Goal: Task Accomplishment & Management: Manage account settings

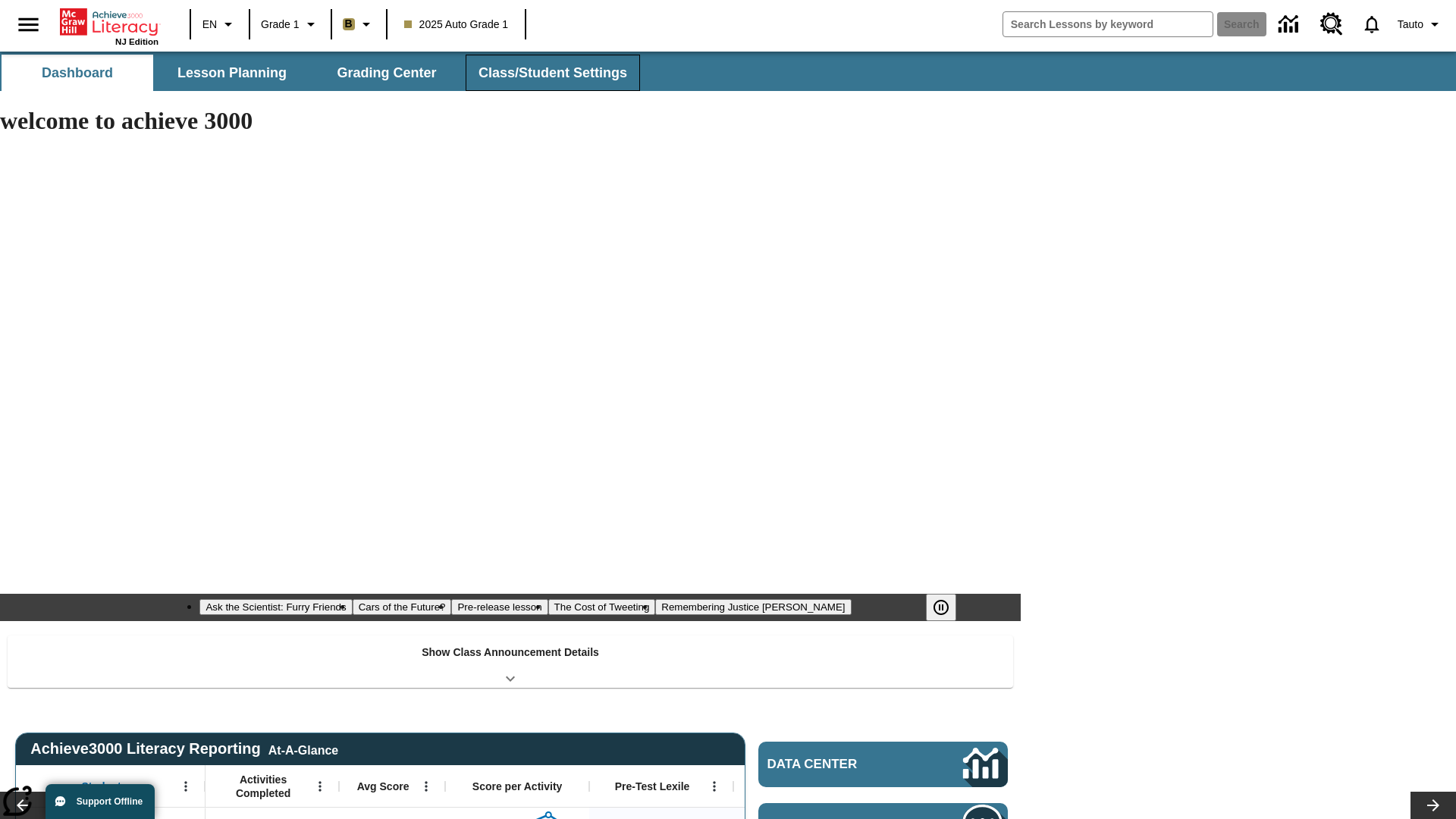
click at [551, 73] on span "Class/Student Settings" at bounding box center [553, 73] width 149 height 17
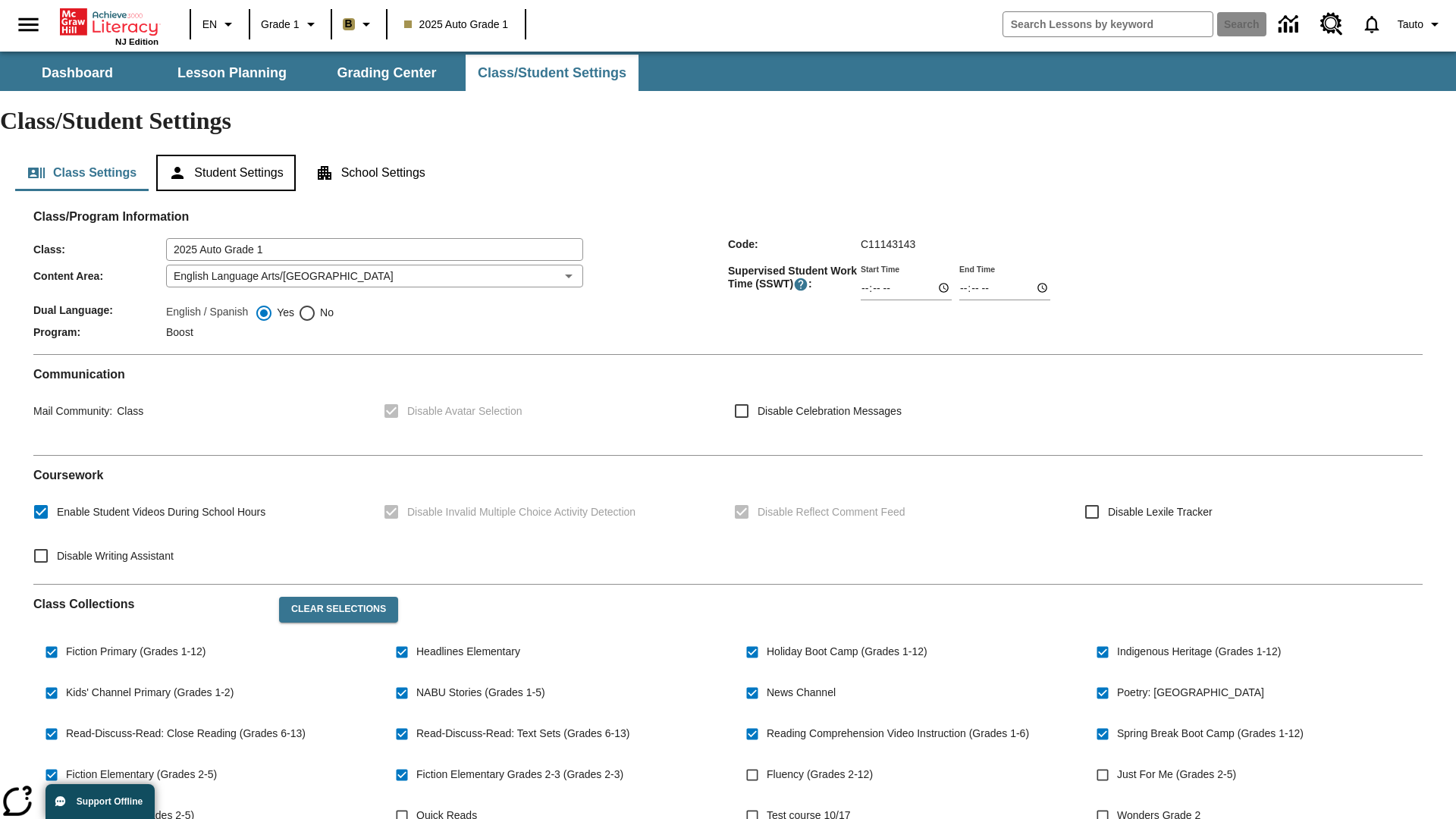
click at [228, 155] on button "Student Settings" at bounding box center [225, 173] width 138 height 36
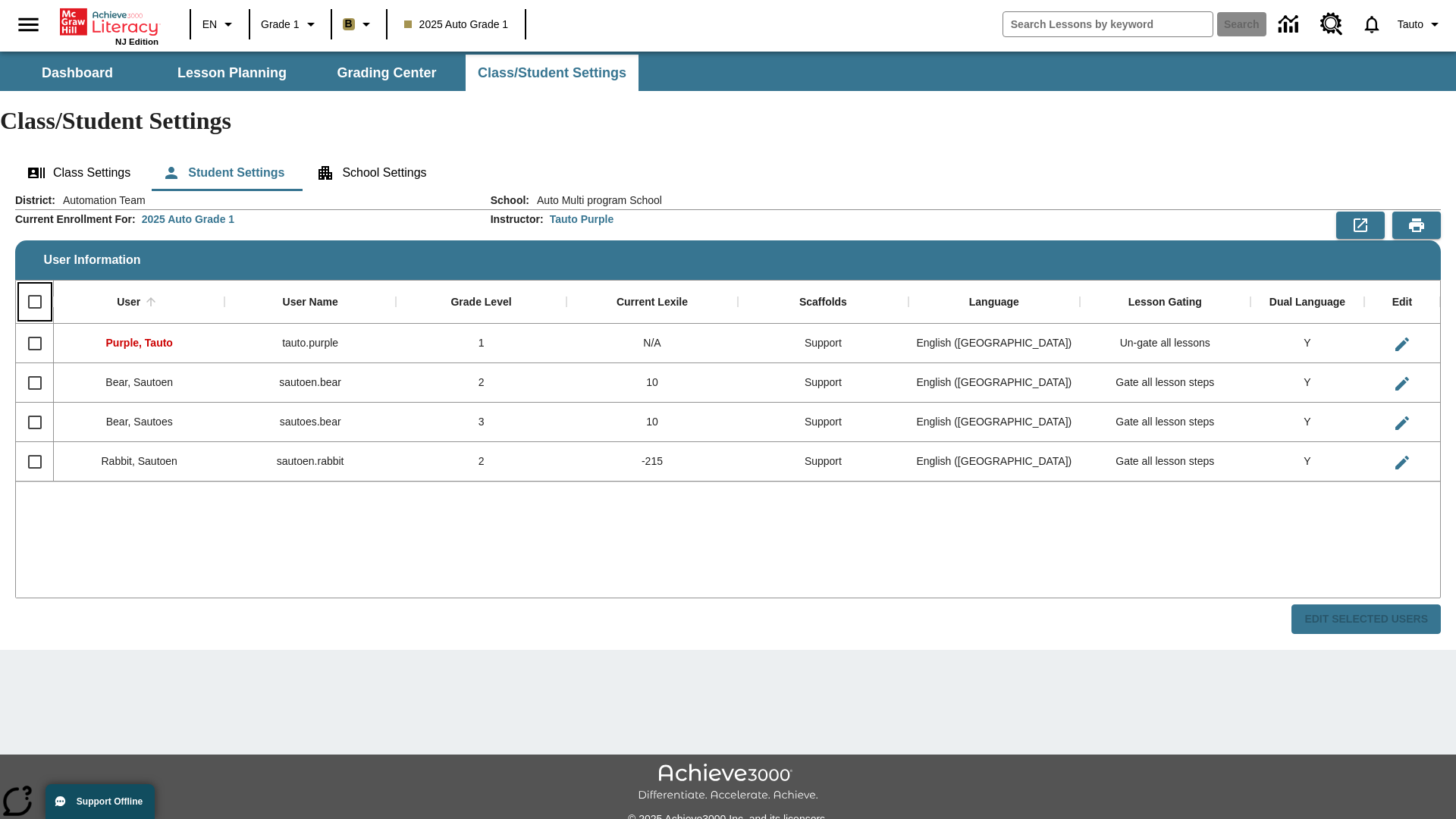
click at [34, 286] on input "Select all rows" at bounding box center [35, 301] width 32 height 32
checkbox input "true"
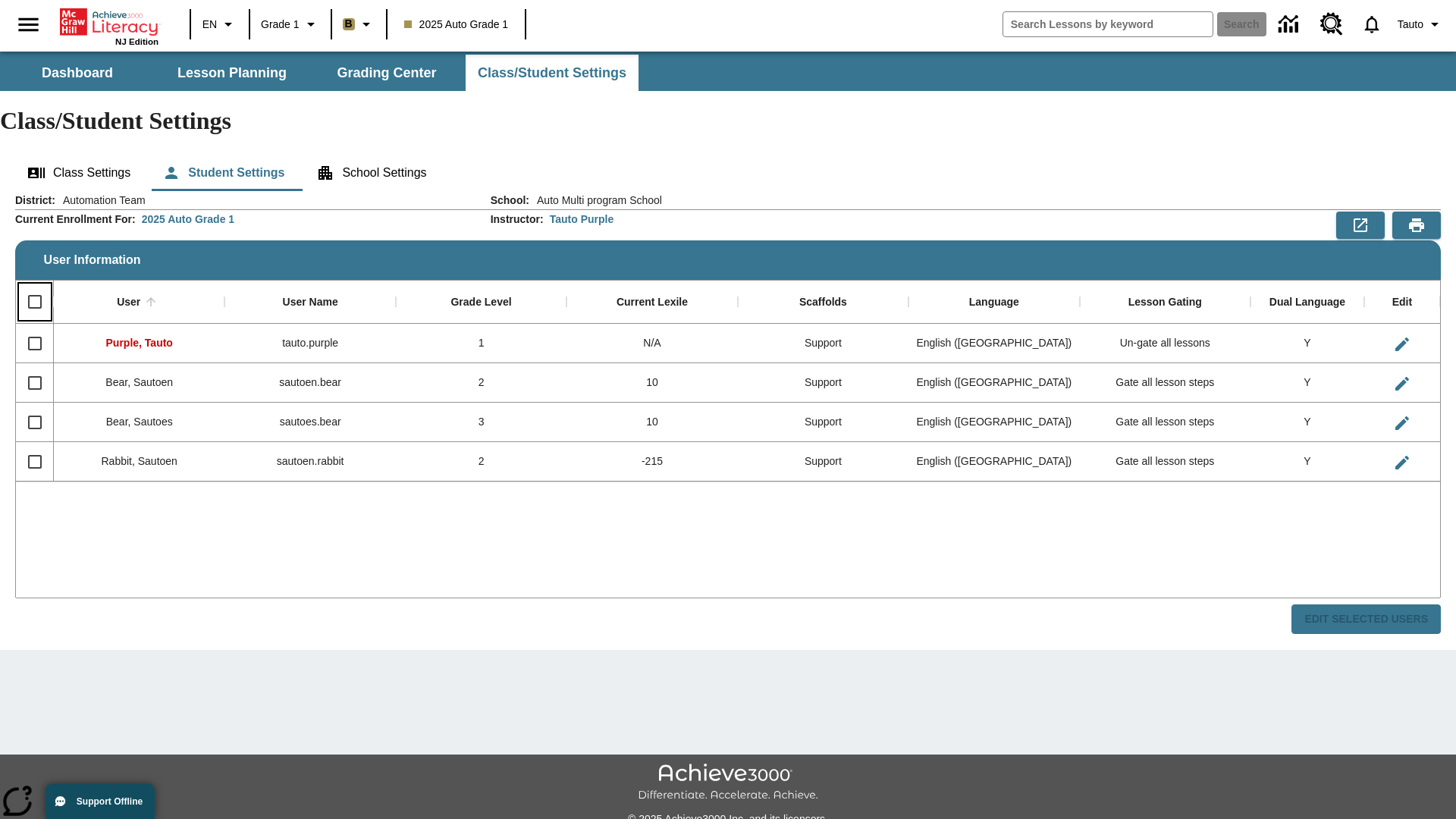
checkbox input "true"
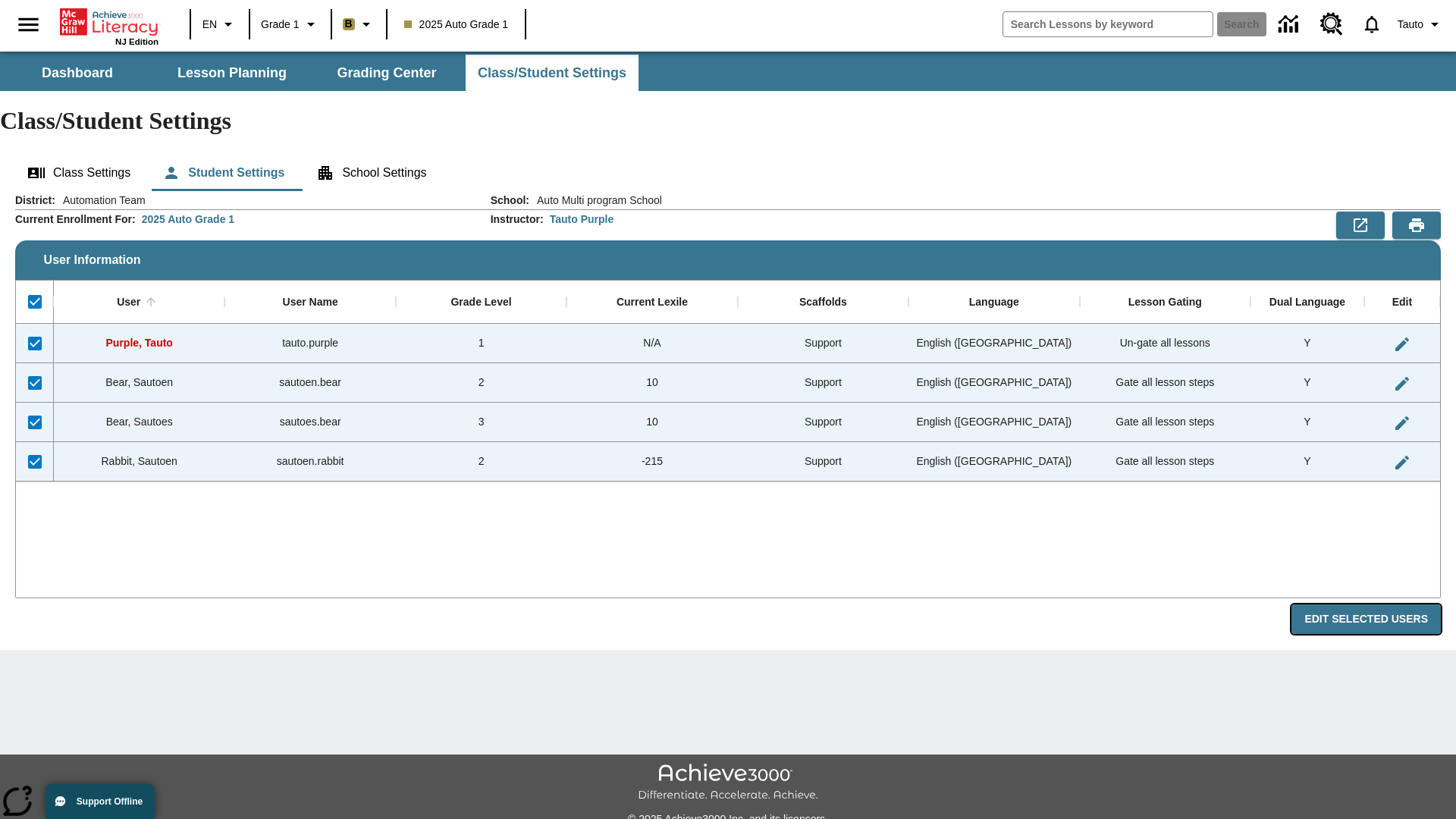
click at [1372, 605] on button "Edit Selected Users" at bounding box center [1366, 619] width 150 height 29
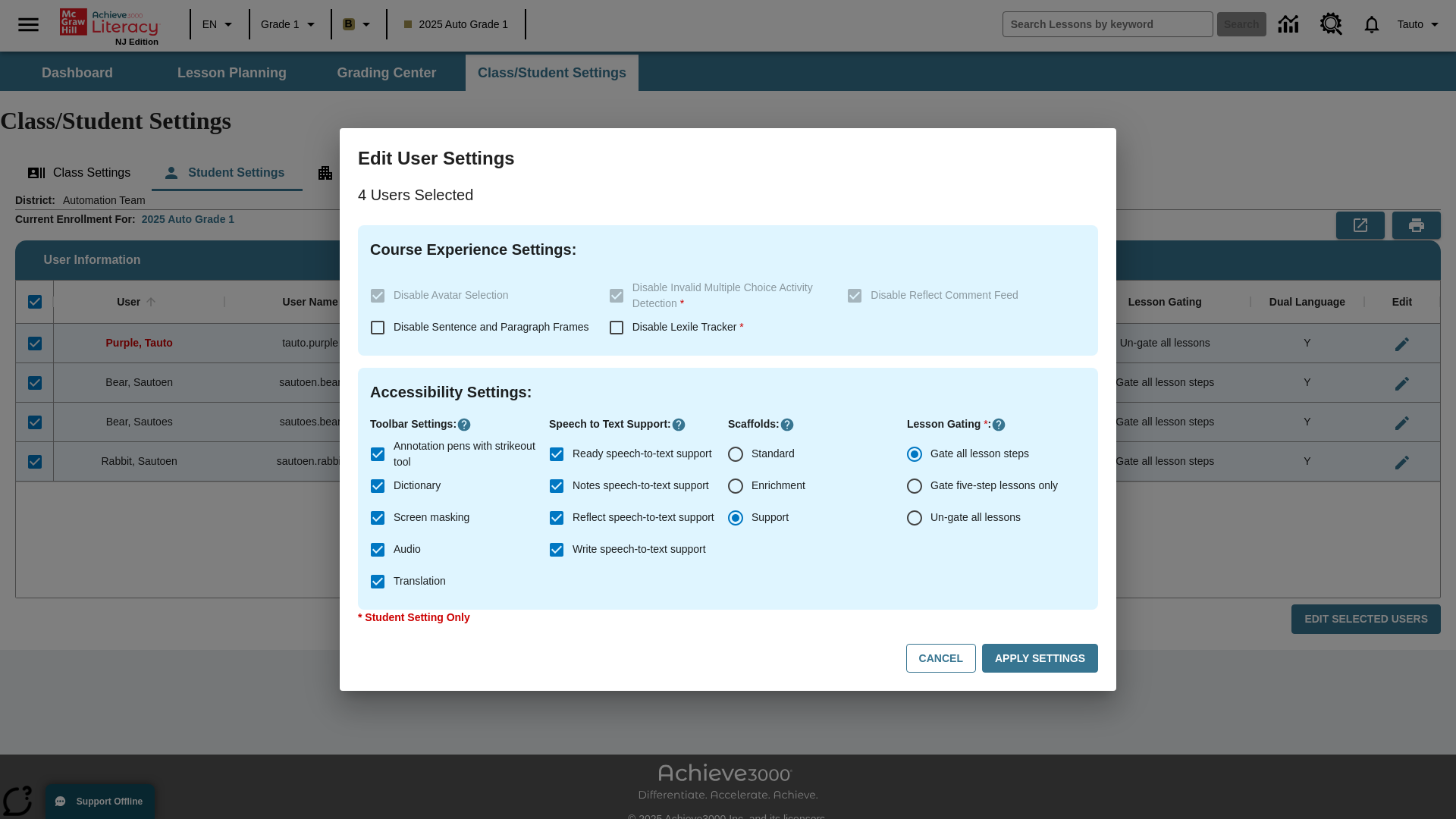
click at [736, 486] on input "Enrichment" at bounding box center [736, 486] width 32 height 32
radio input "true"
click at [948, 658] on button "Cancel" at bounding box center [941, 658] width 70 height 29
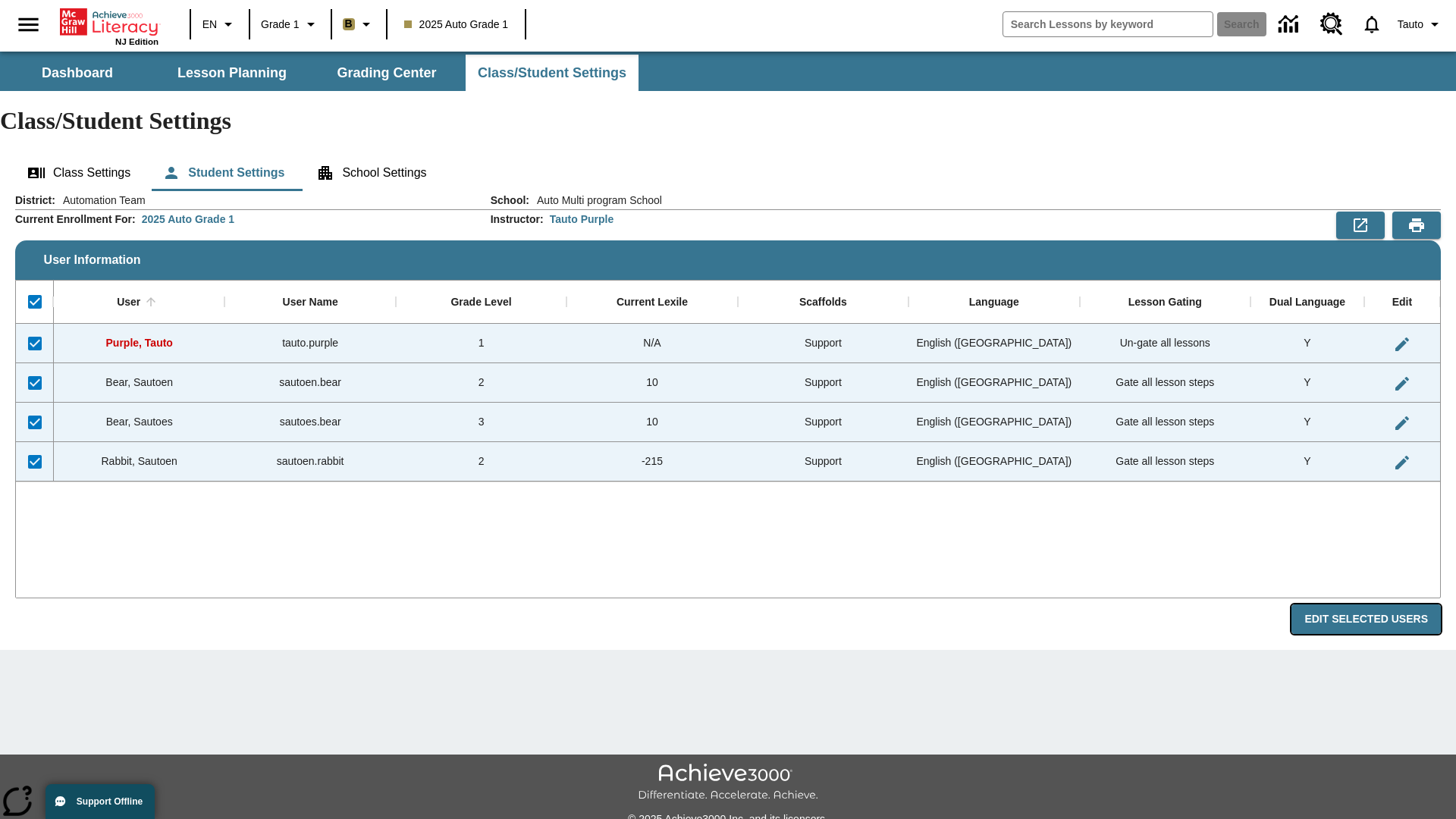
click at [1372, 605] on button "Edit Selected Users" at bounding box center [1366, 619] width 150 height 29
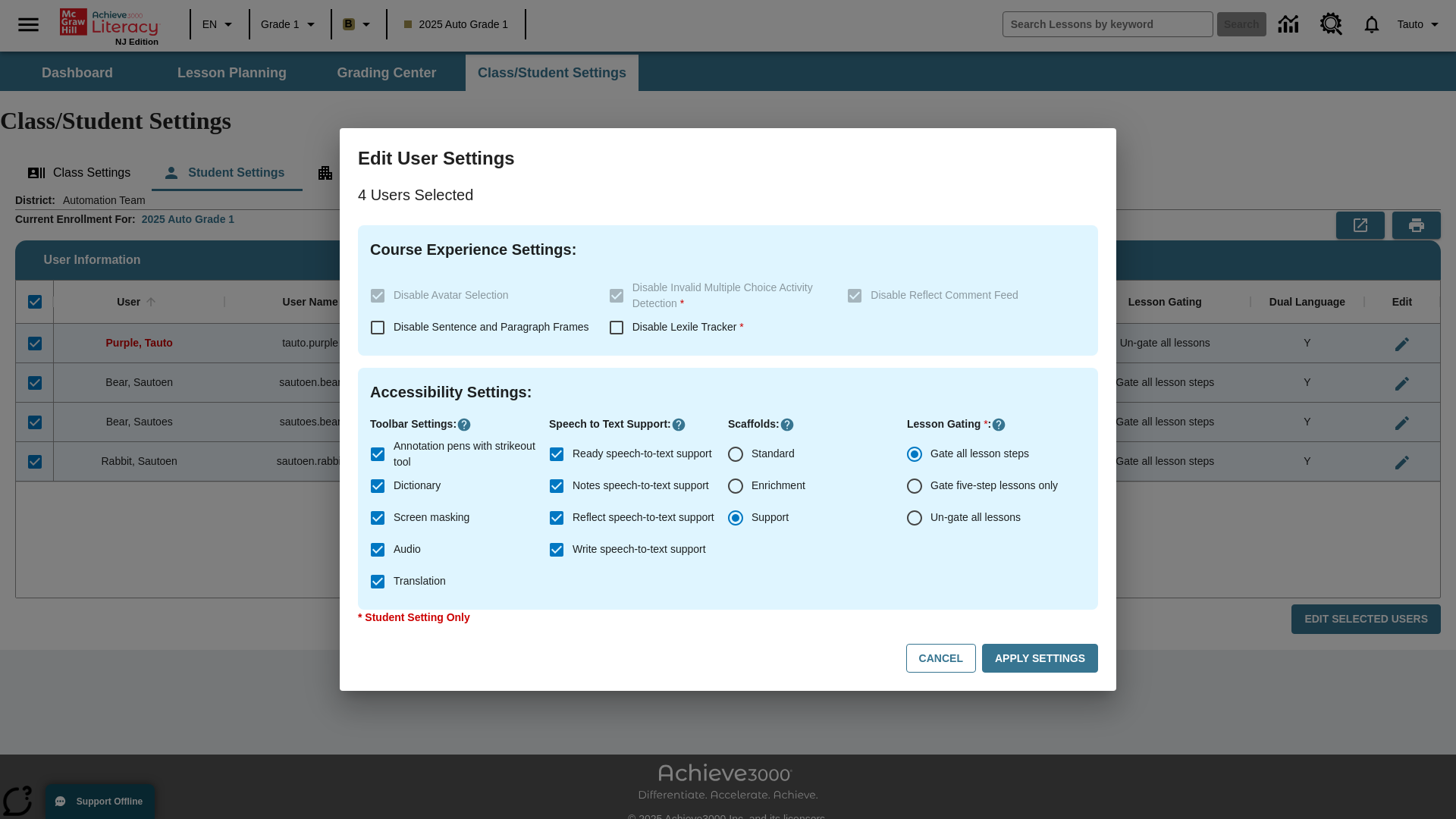
click at [736, 486] on input "Enrichment" at bounding box center [736, 486] width 32 height 32
radio input "true"
click at [1043, 658] on button "Apply Settings" at bounding box center [1040, 658] width 116 height 29
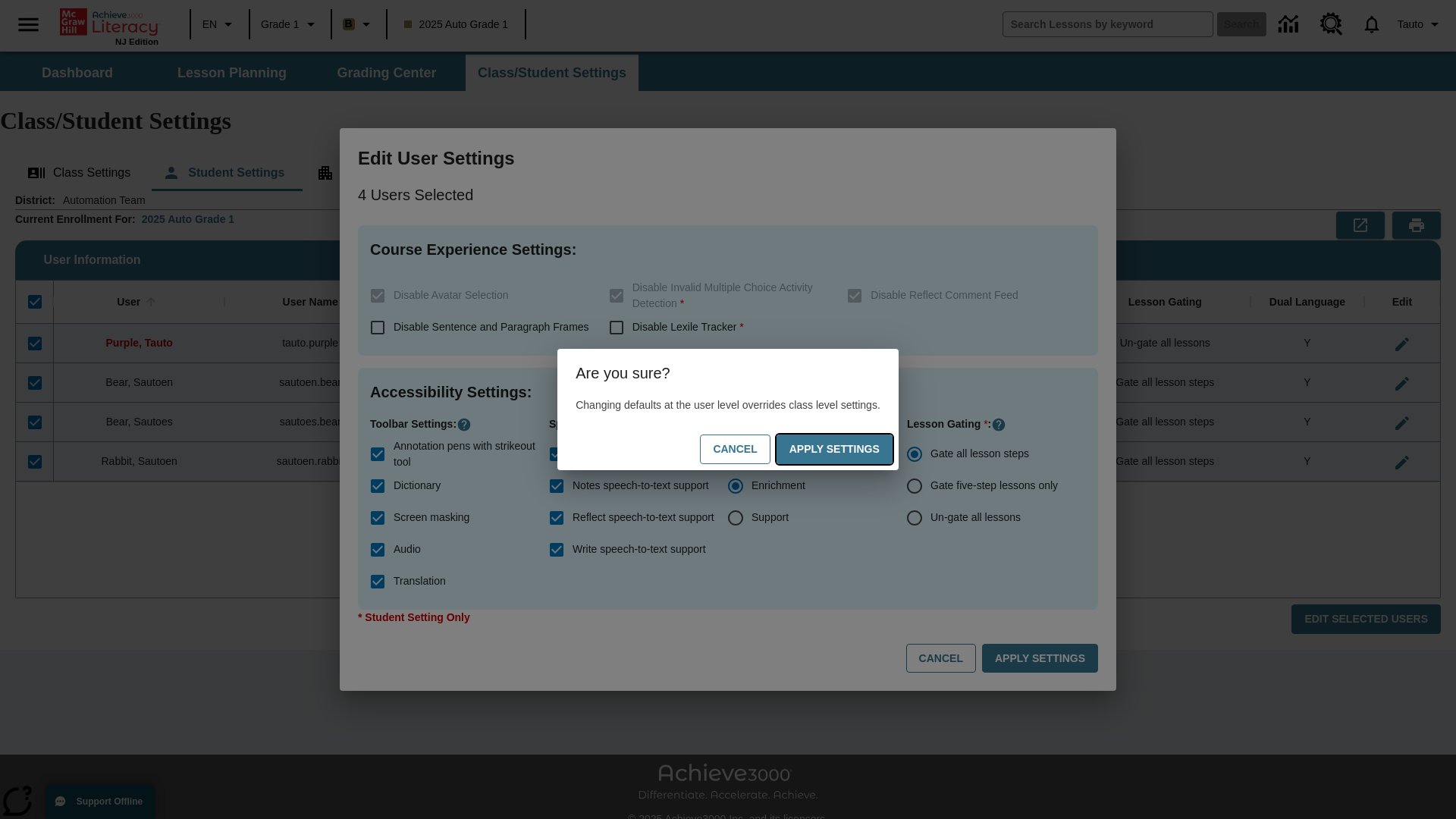
click at [849, 449] on button "Apply Settings" at bounding box center [834, 449] width 116 height 29
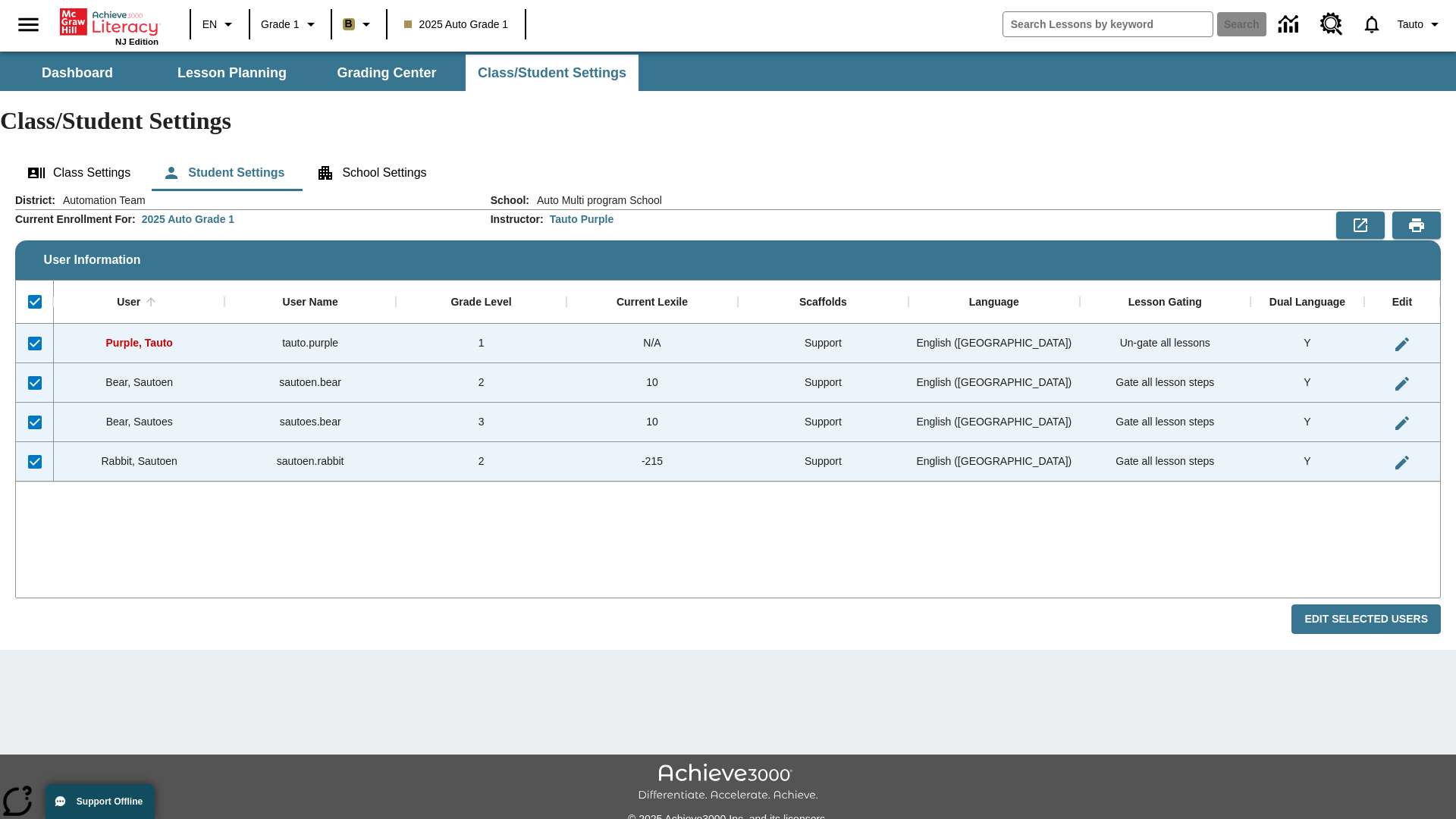
checkbox input "false"
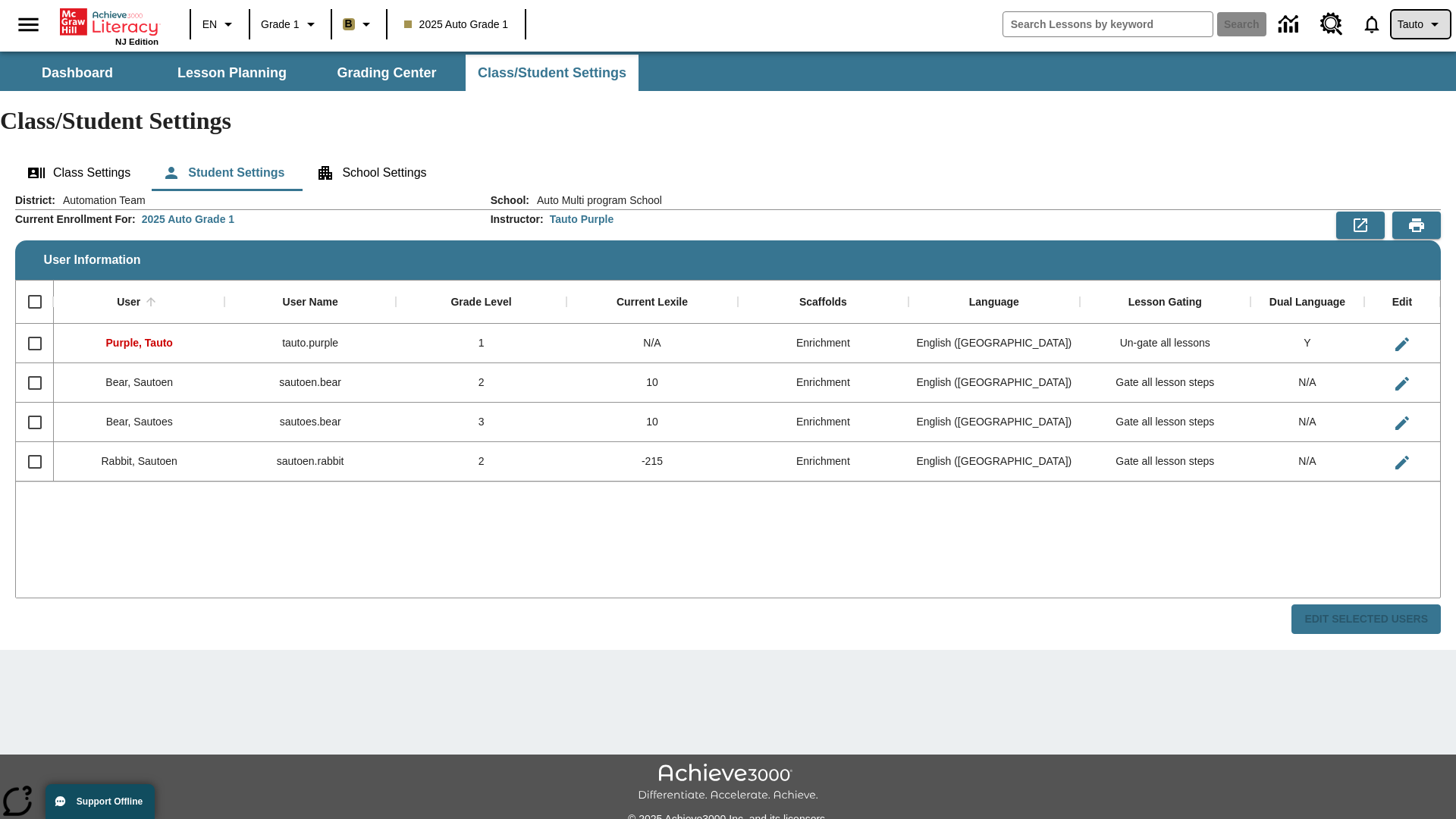
click at [1419, 25] on span "Tauto" at bounding box center [1410, 25] width 26 height 16
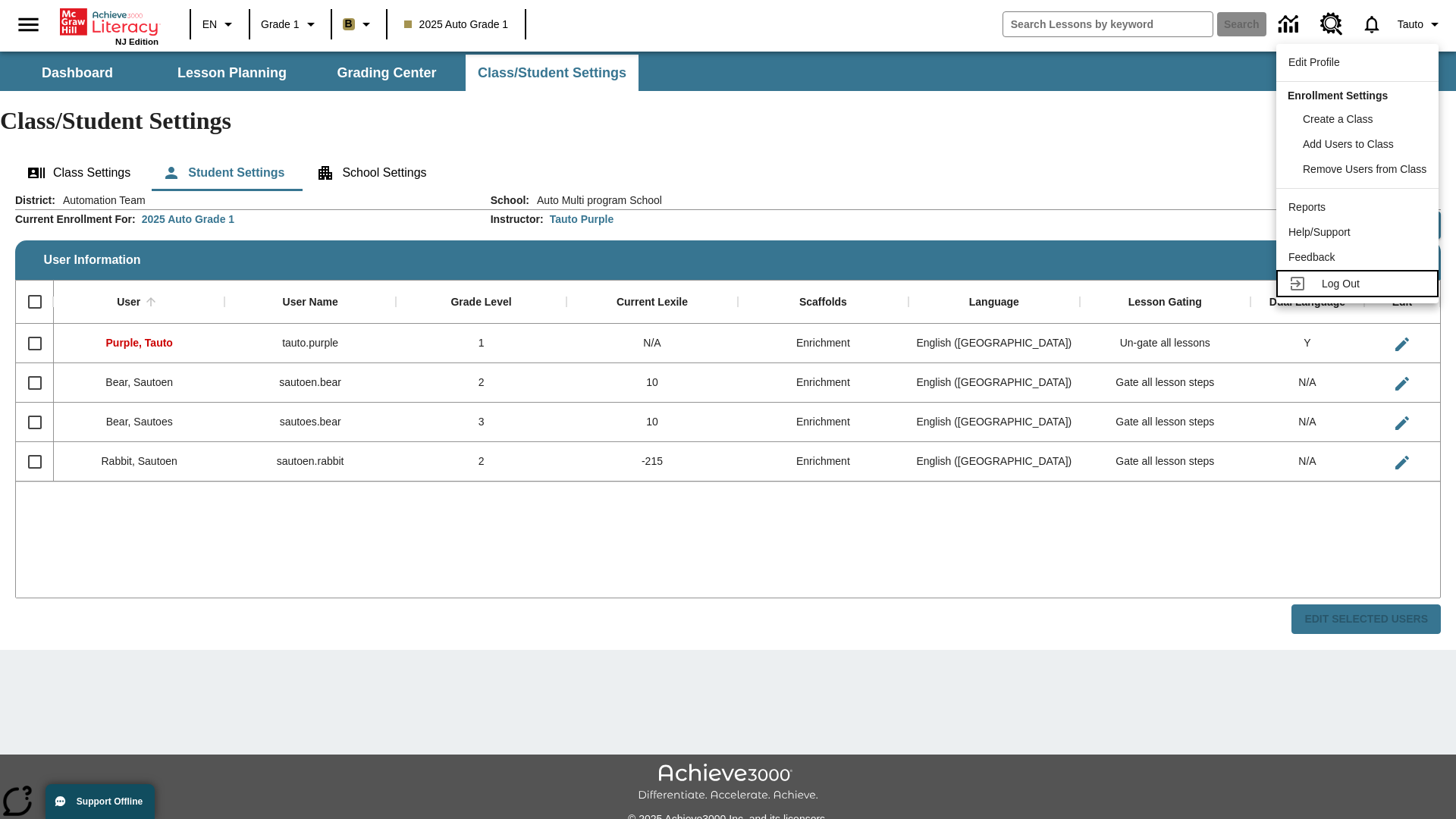
click at [1359, 283] on span "Log Out" at bounding box center [1341, 283] width 38 height 12
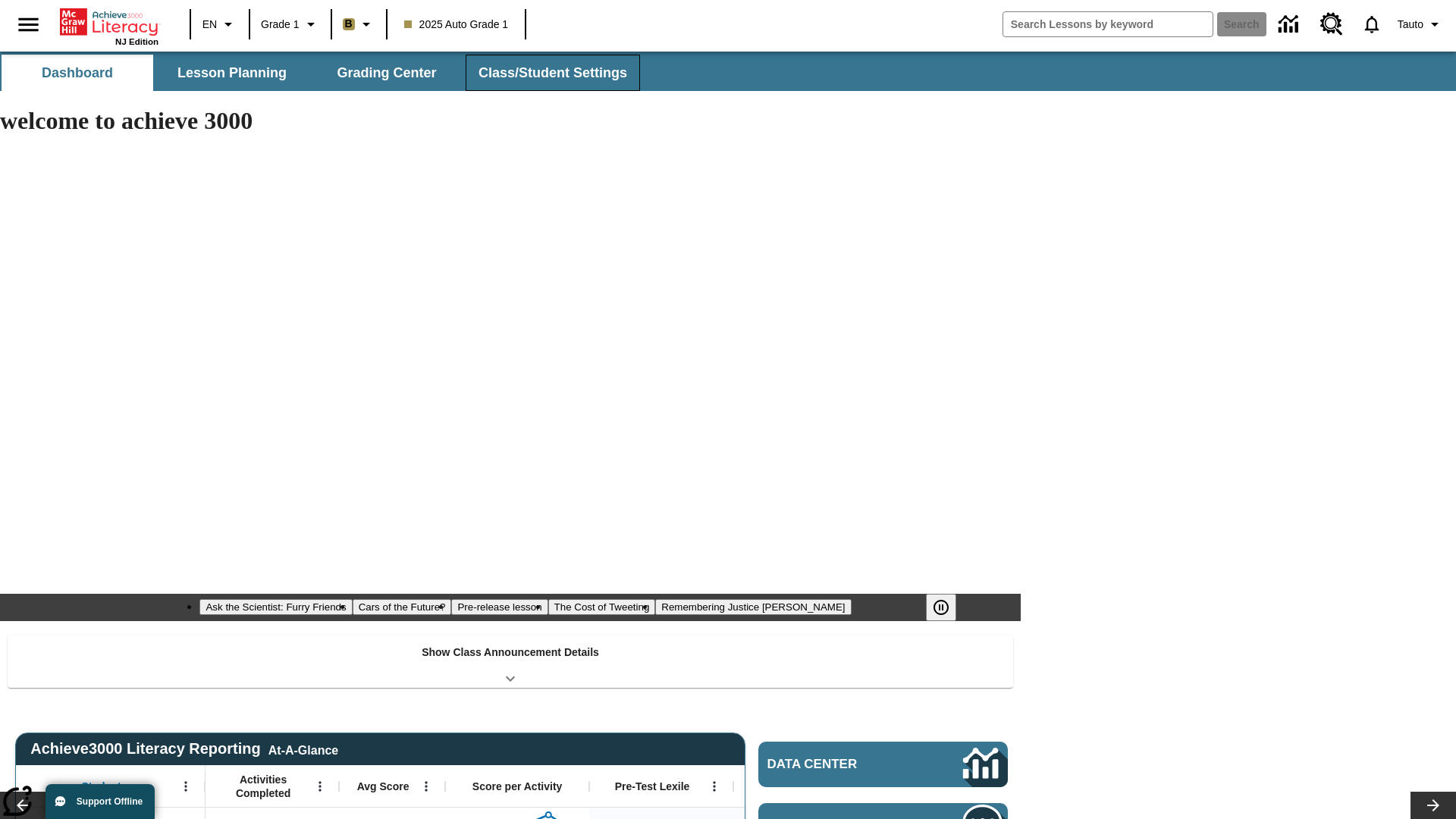
click at [551, 73] on span "Class/Student Settings" at bounding box center [553, 73] width 149 height 17
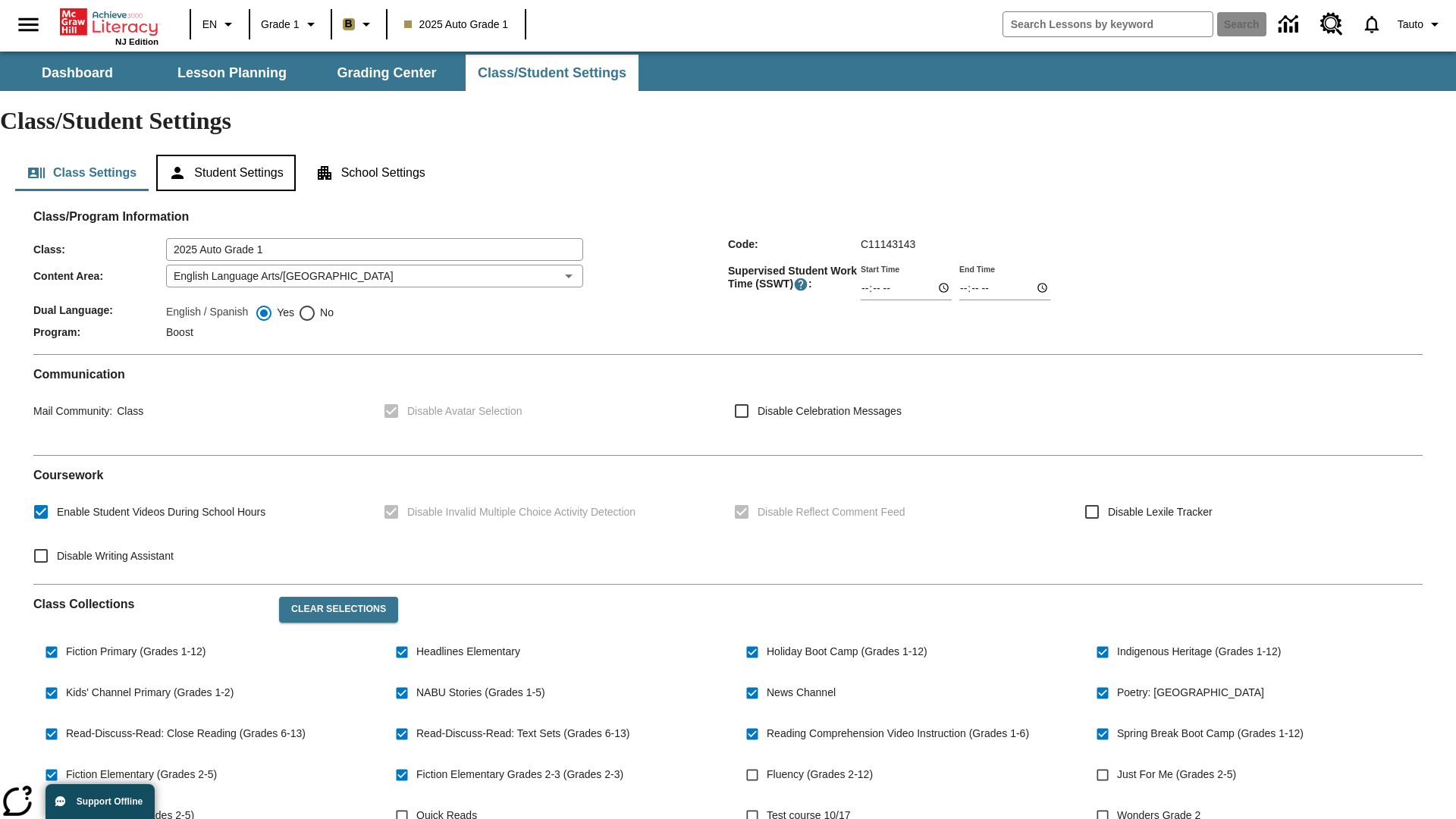
click at [228, 155] on button "Student Settings" at bounding box center [225, 173] width 138 height 36
